Goal: Task Accomplishment & Management: Complete application form

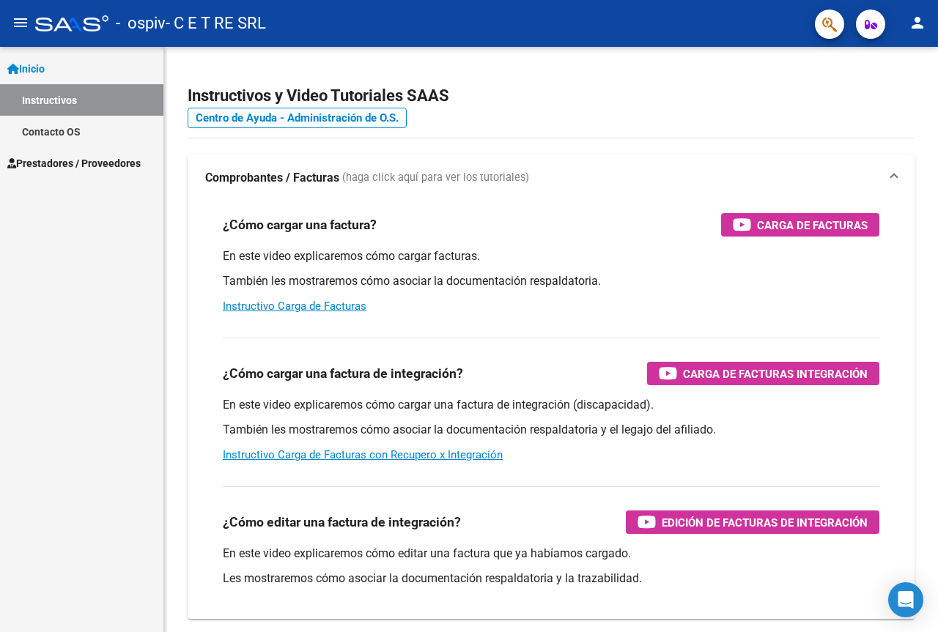
click at [124, 161] on span "Prestadores / Proveedores" at bounding box center [73, 163] width 133 height 16
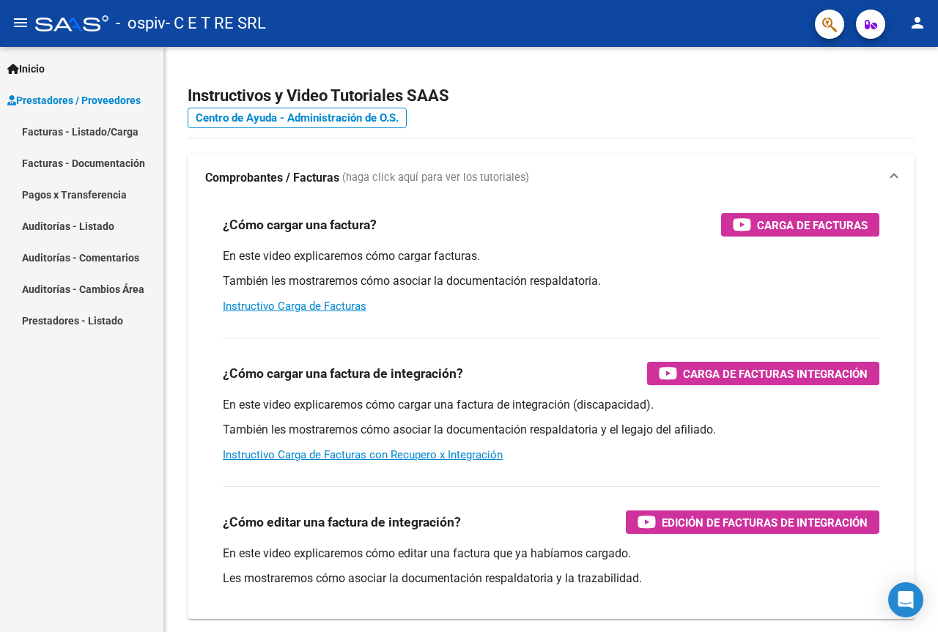
click at [127, 141] on link "Facturas - Listado/Carga" at bounding box center [81, 132] width 163 height 32
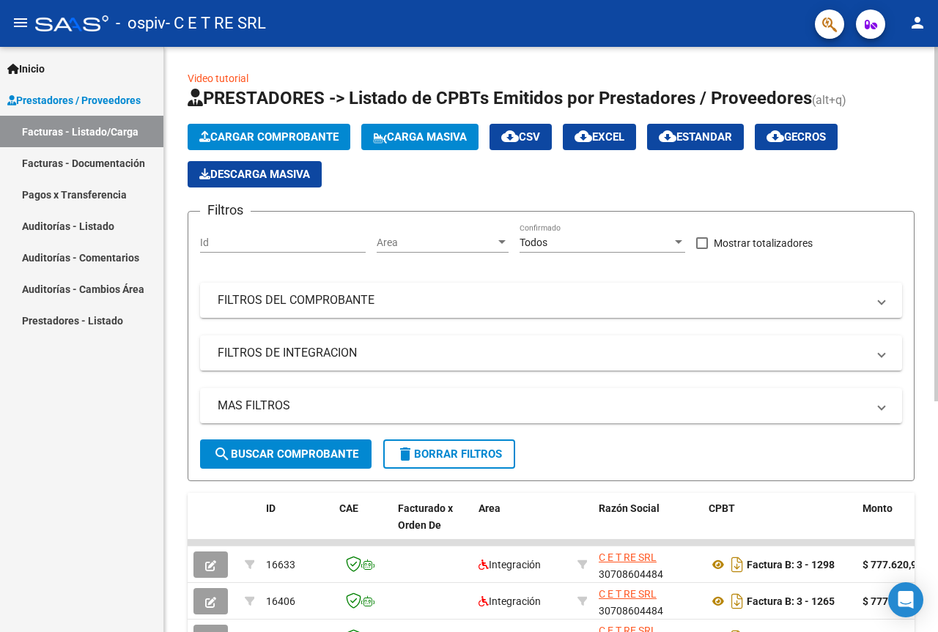
click at [270, 136] on span "Cargar Comprobante" at bounding box center [268, 136] width 139 height 13
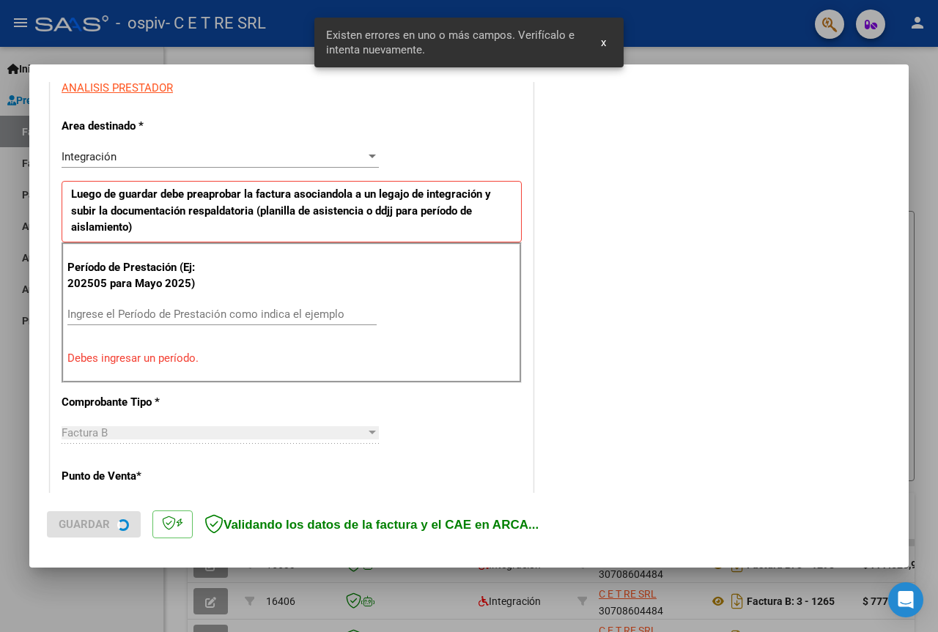
scroll to position [294, 0]
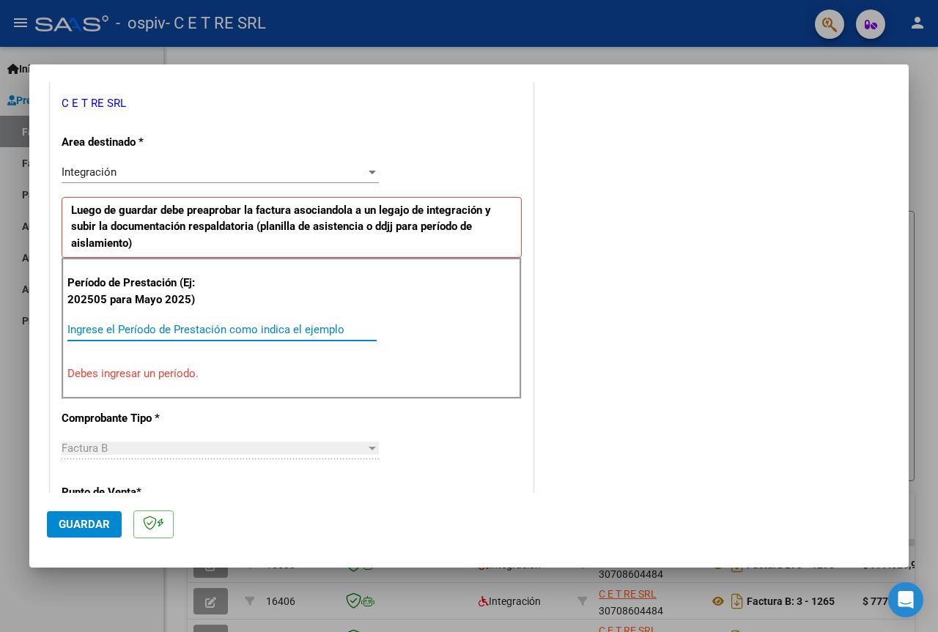
click at [181, 330] on input "Ingrese el Período de Prestación como indica el ejemplo" at bounding box center [221, 329] width 309 height 13
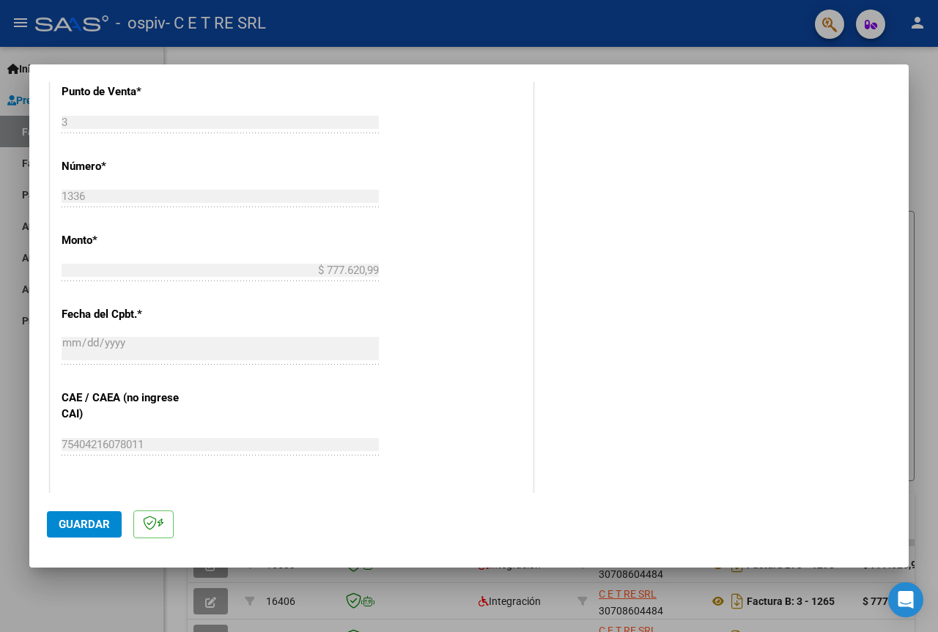
scroll to position [733, 0]
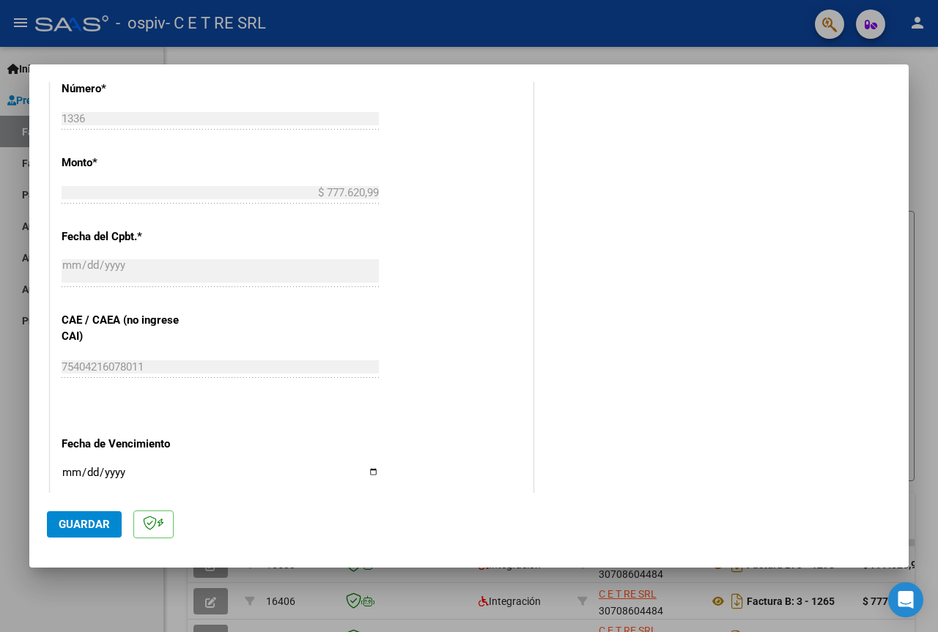
type input "202509"
click at [108, 527] on span "Guardar" at bounding box center [84, 524] width 51 height 13
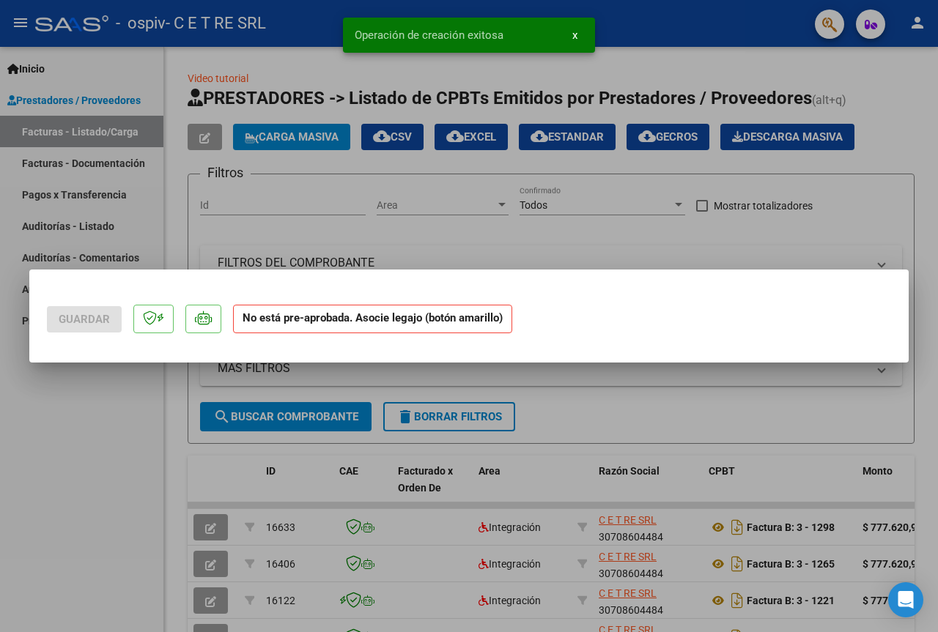
scroll to position [0, 0]
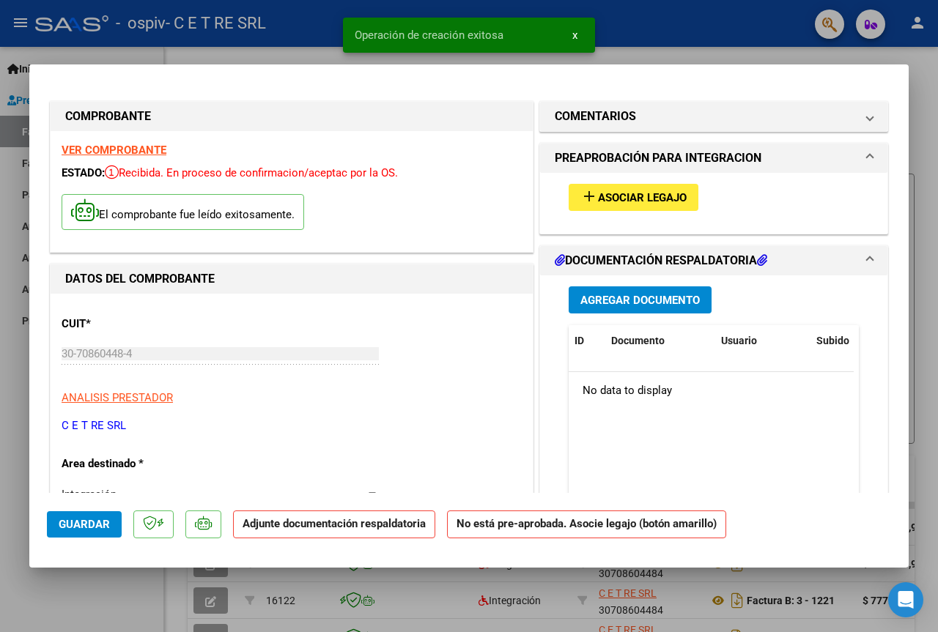
click at [638, 213] on div "add Asociar Legajo" at bounding box center [714, 197] width 312 height 49
click at [645, 205] on button "add Asociar Legajo" at bounding box center [634, 197] width 130 height 27
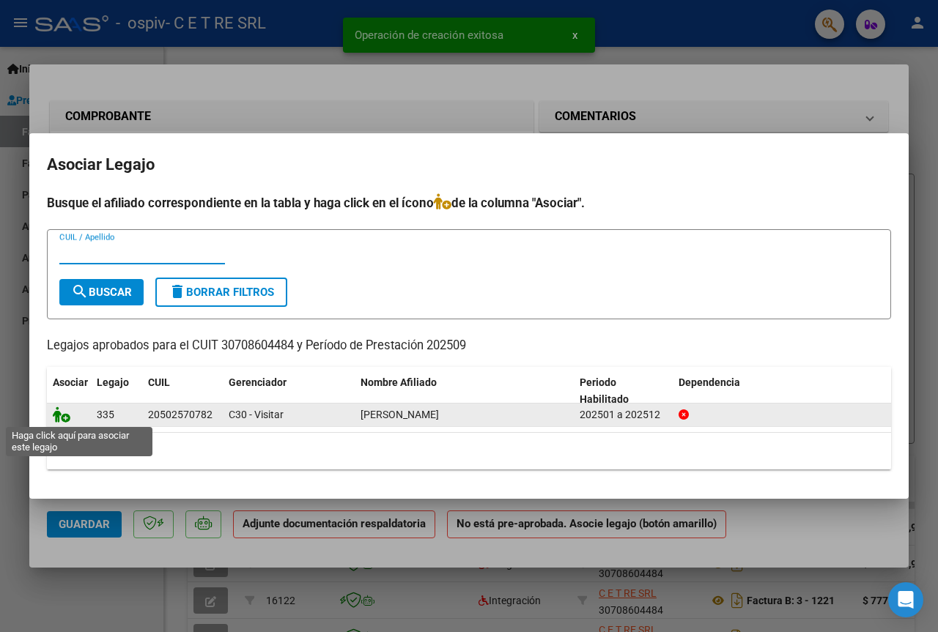
click at [62, 420] on icon at bounding box center [62, 415] width 18 height 16
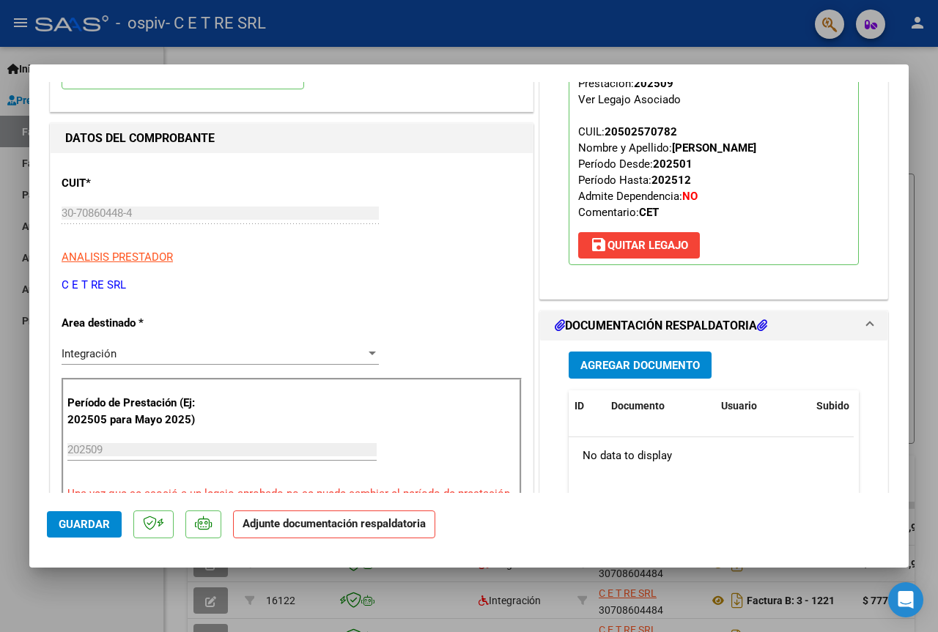
scroll to position [147, 0]
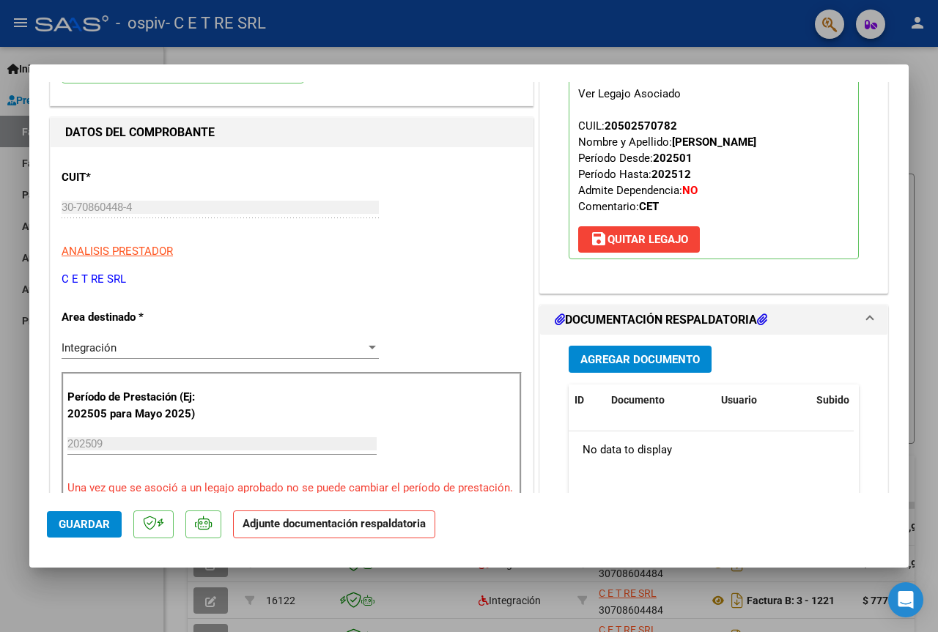
click at [697, 365] on button "Agregar Documento" at bounding box center [640, 359] width 143 height 27
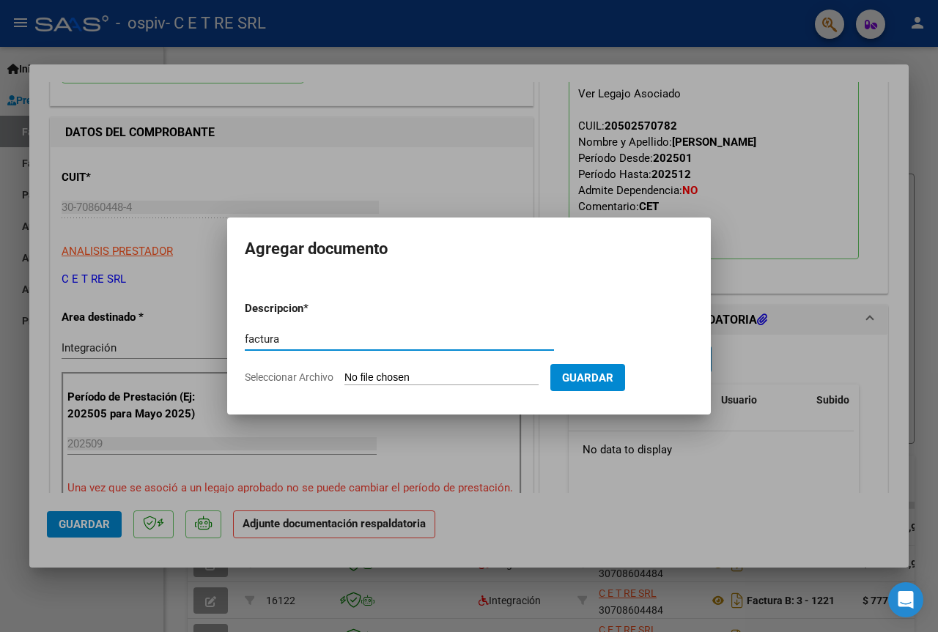
type input "factura"
type input "C:\fakepath\30708604484_6_0003_00001336.pdf"
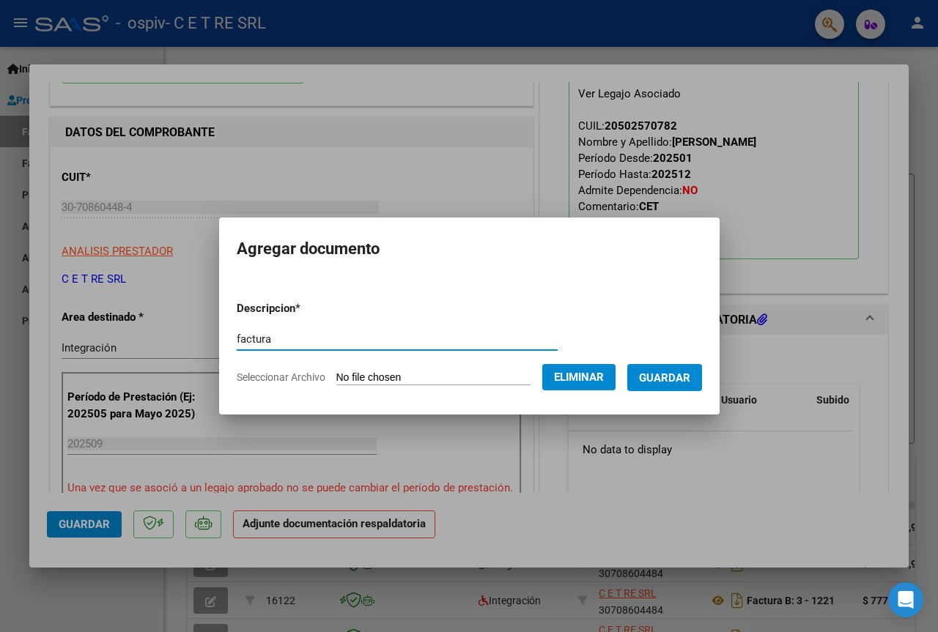
click at [685, 372] on span "Guardar" at bounding box center [664, 377] width 51 height 13
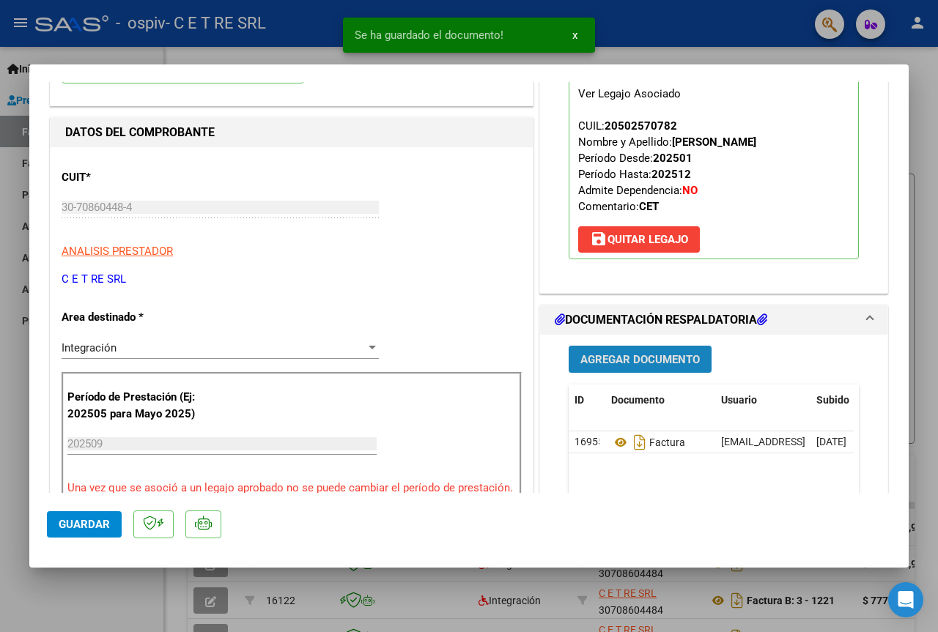
click at [660, 366] on span "Agregar Documento" at bounding box center [639, 359] width 119 height 13
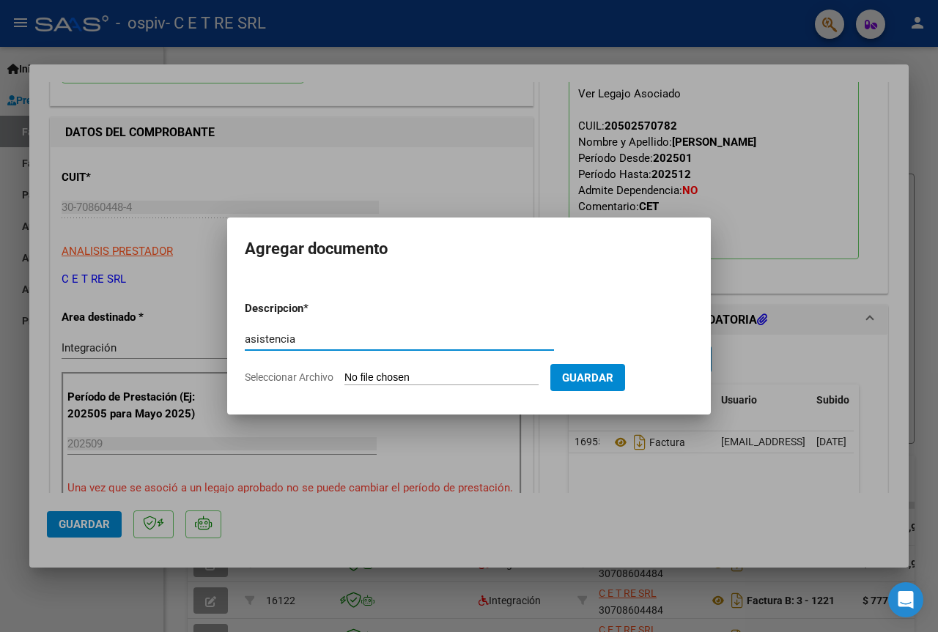
type input "asistencia"
type input "C:\fakepath\Salazar 09.pdf"
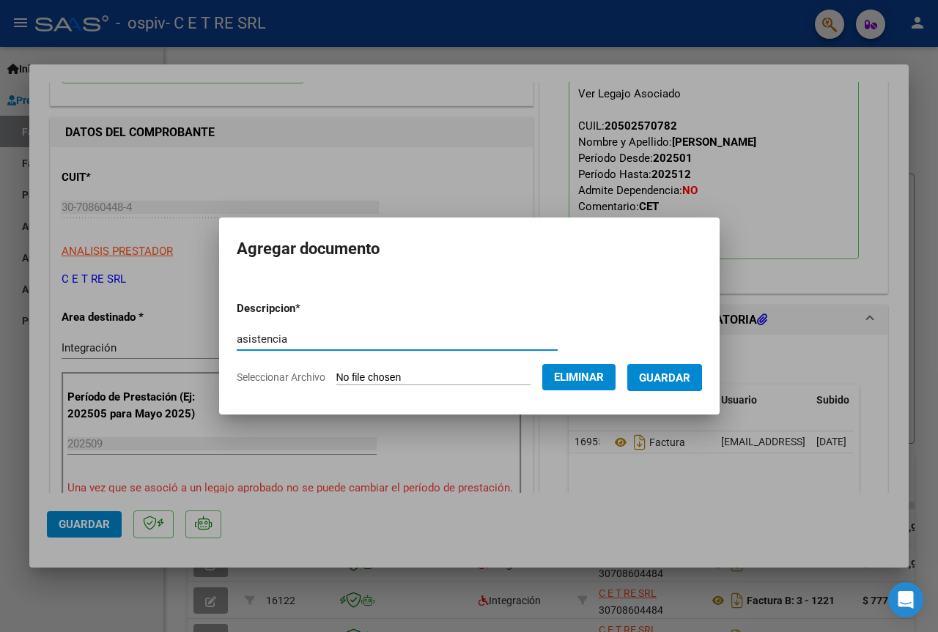
click at [684, 380] on span "Guardar" at bounding box center [664, 377] width 51 height 13
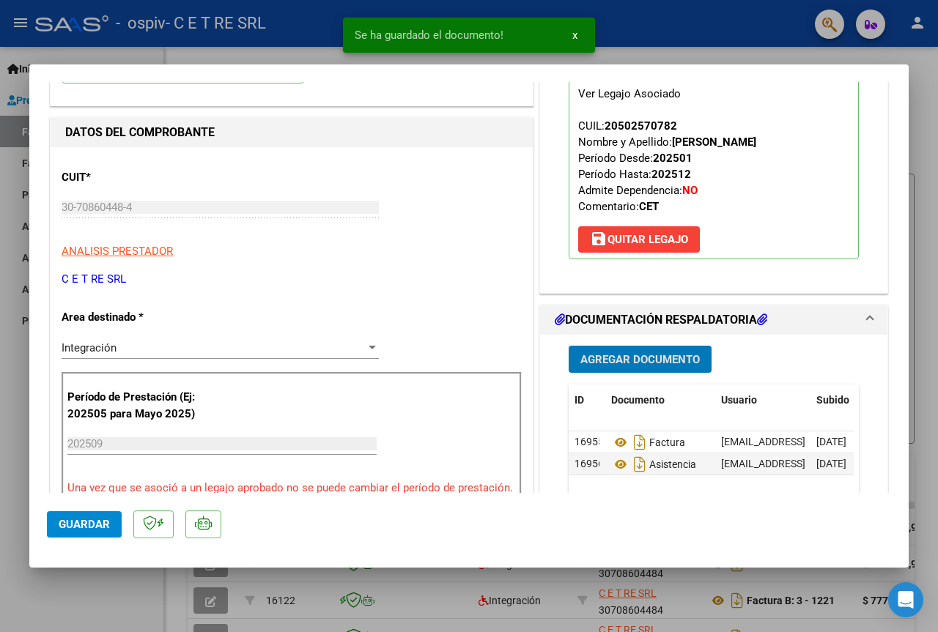
click at [683, 366] on span "Agregar Documento" at bounding box center [639, 359] width 119 height 13
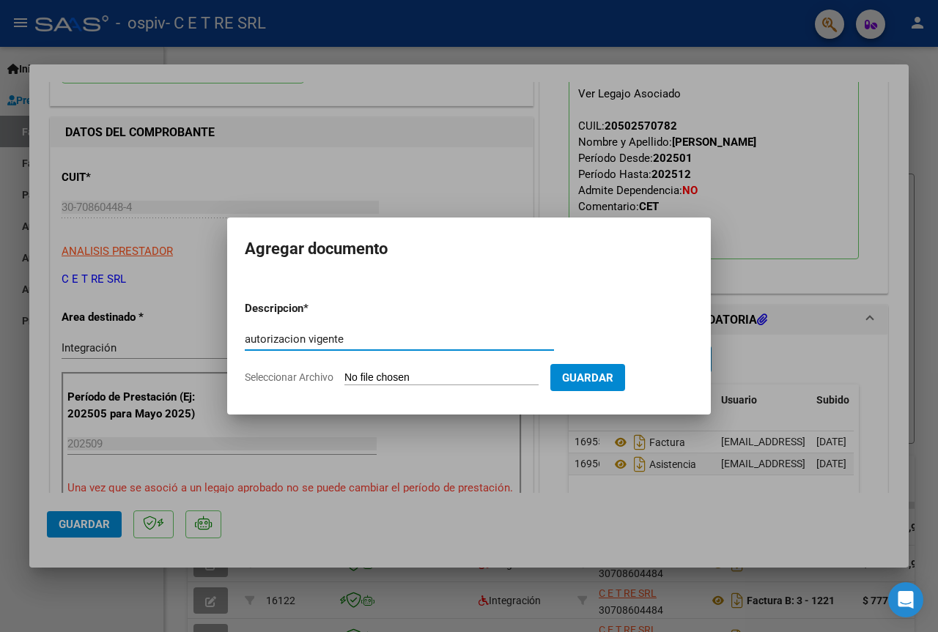
type input "autorizacion vigente"
type input "C:\fakepath\[PERSON_NAME] CET 2025.pdf"
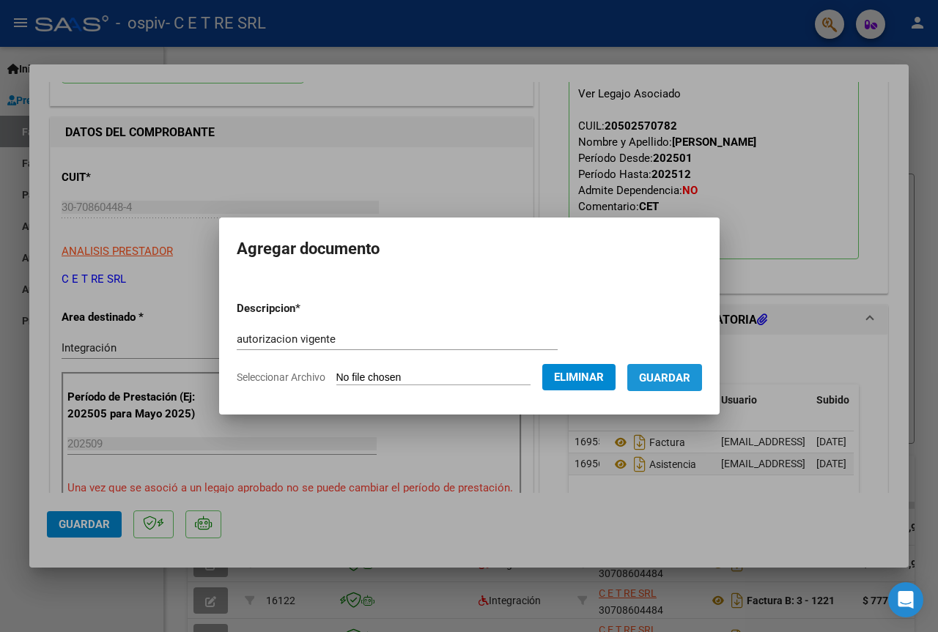
click at [681, 380] on span "Guardar" at bounding box center [664, 377] width 51 height 13
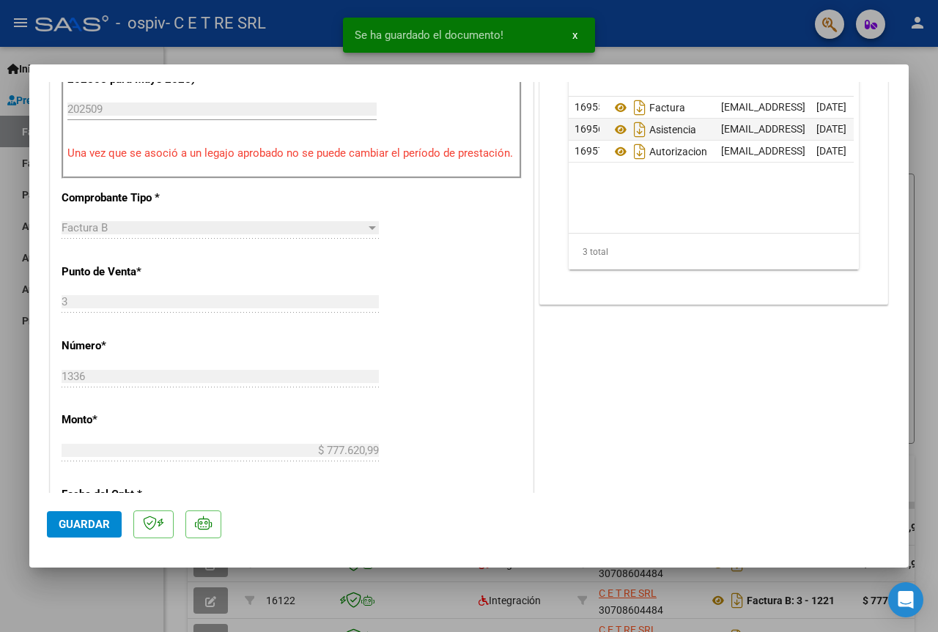
scroll to position [513, 0]
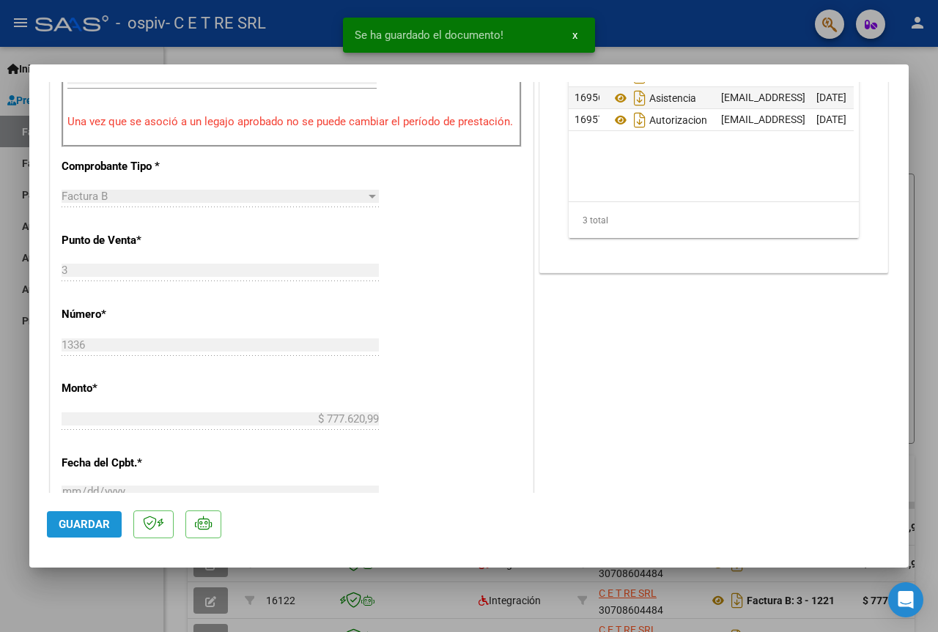
click at [102, 528] on span "Guardar" at bounding box center [84, 524] width 51 height 13
click at [577, 29] on button "x" at bounding box center [574, 35] width 29 height 26
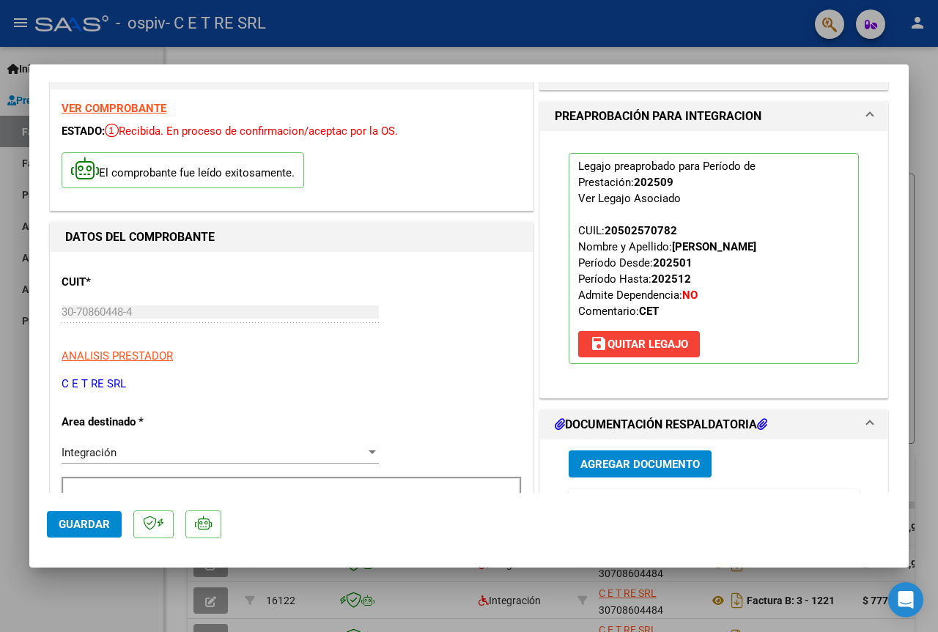
scroll to position [0, 0]
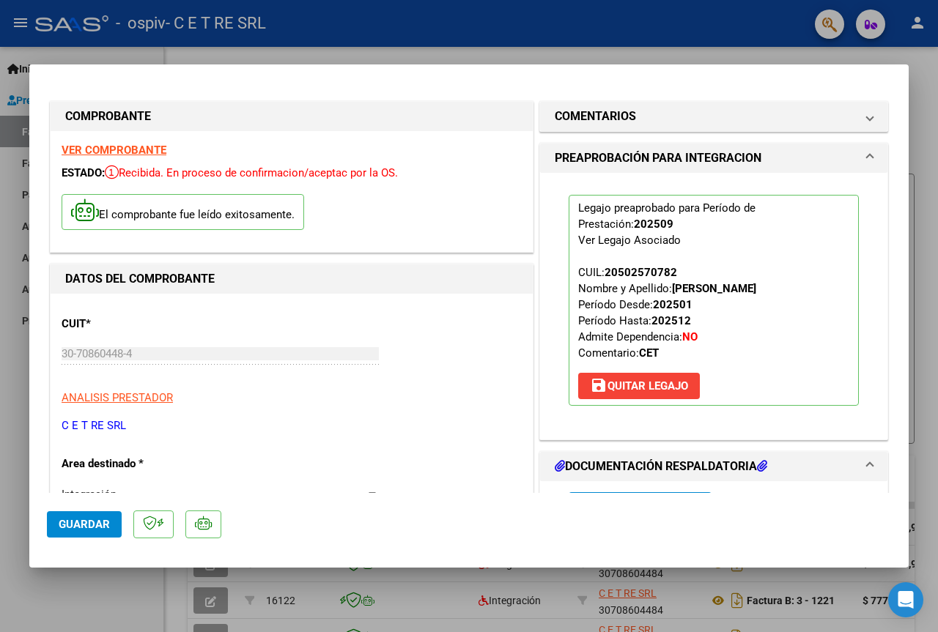
click at [755, 31] on div at bounding box center [469, 316] width 938 height 632
type input "$ 0,00"
